Goal: Transaction & Acquisition: Purchase product/service

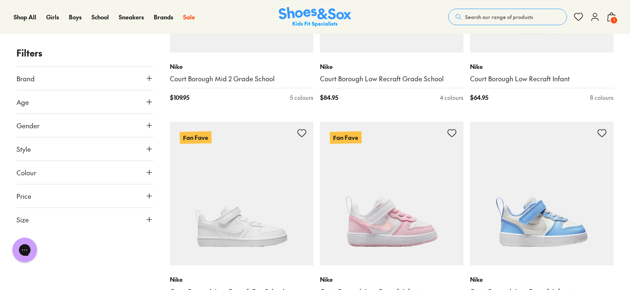
scroll to position [1358, 0]
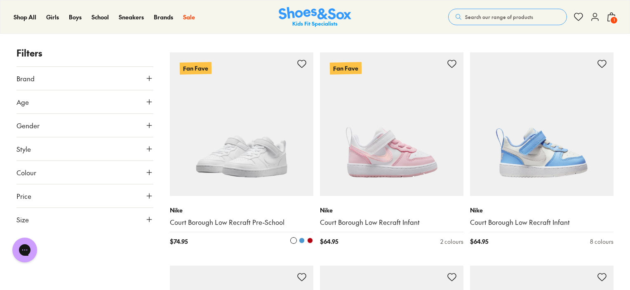
click at [213, 161] on img at bounding box center [242, 124] width 144 height 144
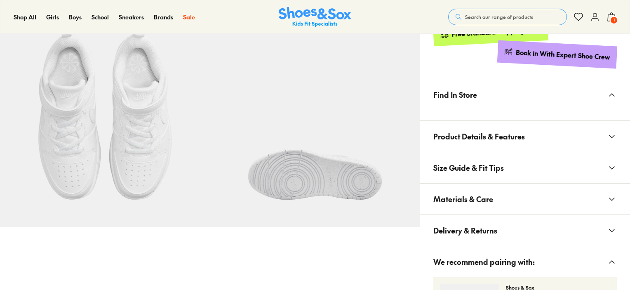
click at [508, 207] on button "Materials & Care" at bounding box center [525, 199] width 210 height 31
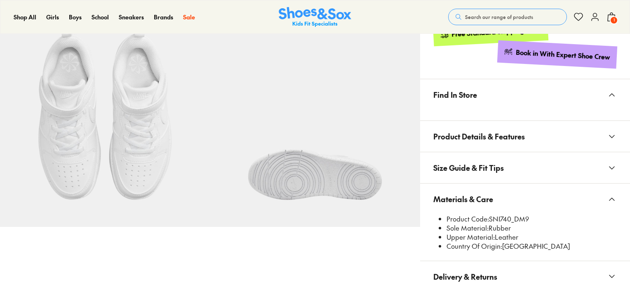
scroll to position [453, 0]
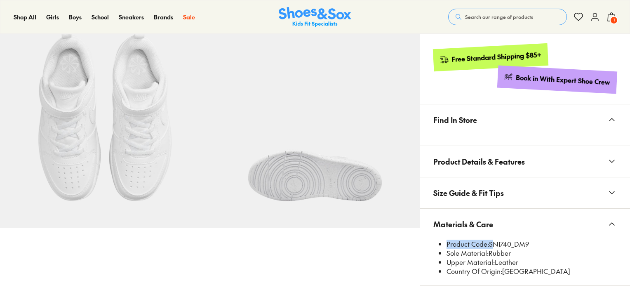
select select "*"
drag, startPoint x: 490, startPoint y: 219, endPoint x: 512, endPoint y: 243, distance: 32.1
click at [512, 243] on li "Product Code: SNI740_DM9" at bounding box center [532, 244] width 170 height 9
copy li "SNI740"
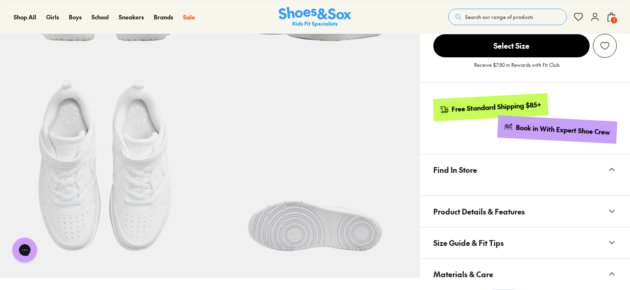
scroll to position [288, 0]
